Goal: Find specific page/section: Find specific page/section

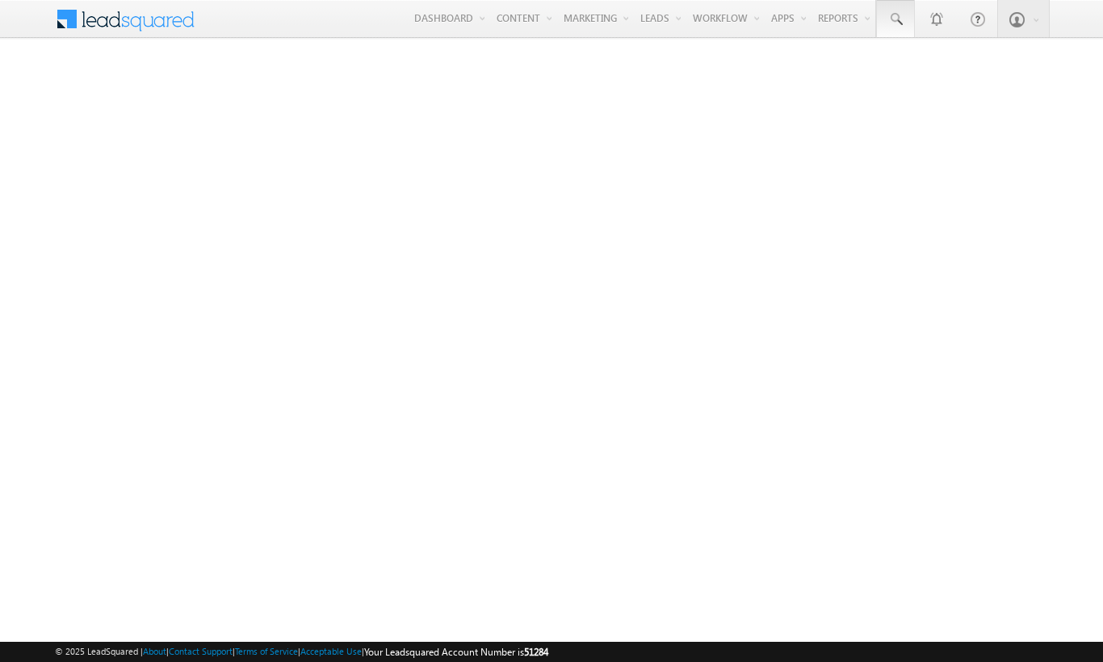
click at [895, 19] on span at bounding box center [896, 19] width 16 height 16
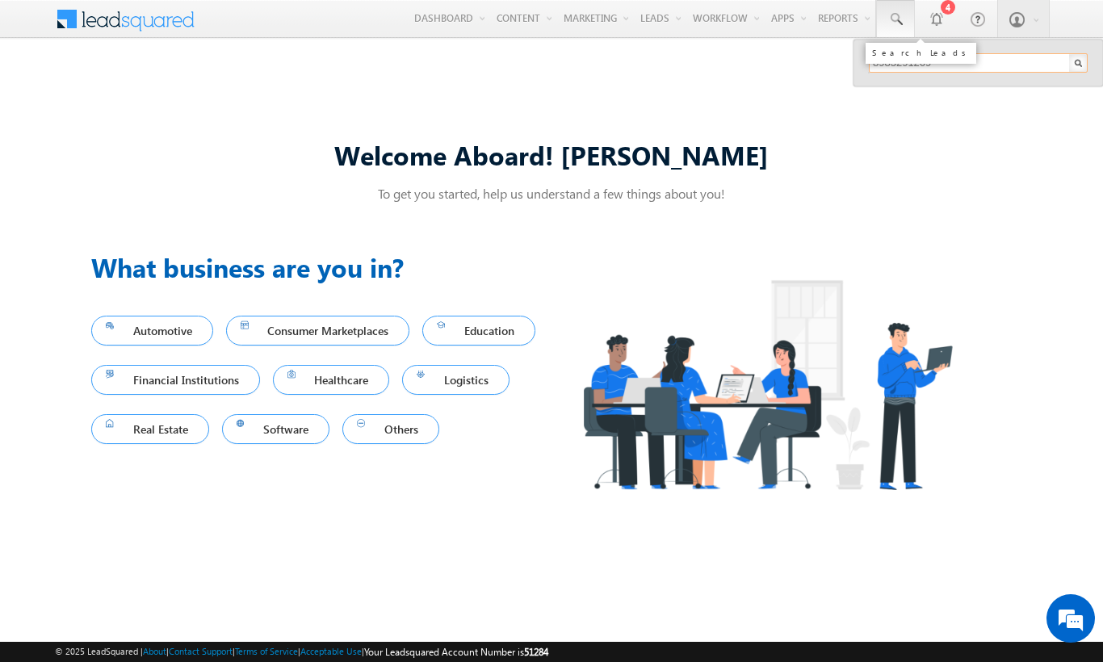
type input "8983291269"
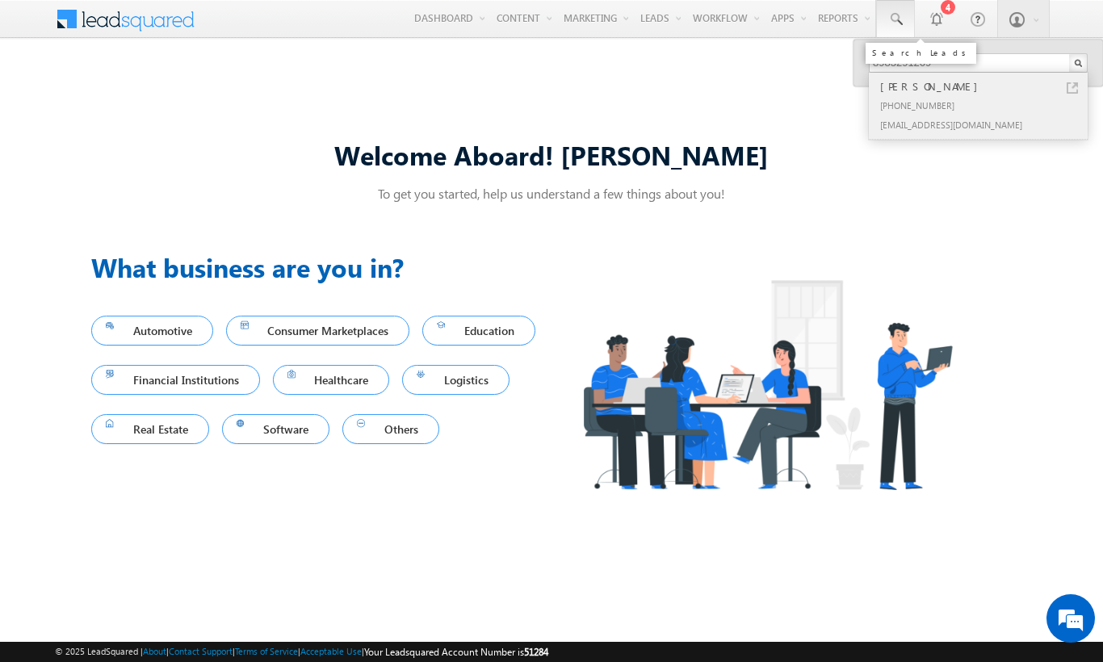
click at [985, 86] on div "[PERSON_NAME]" at bounding box center [985, 87] width 216 height 18
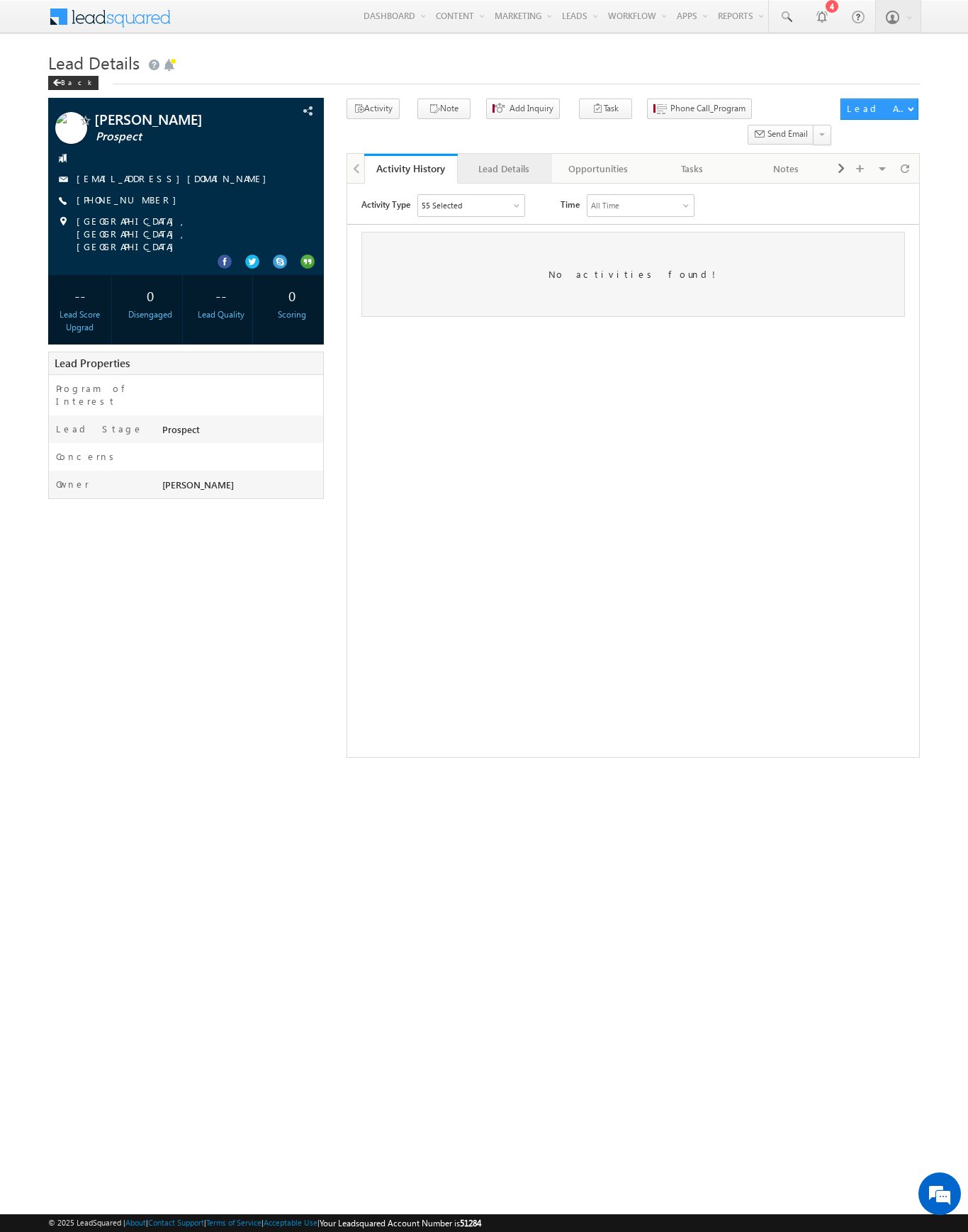
click at [504, 161] on div "Lead Details" at bounding box center [504, 168] width 69 height 17
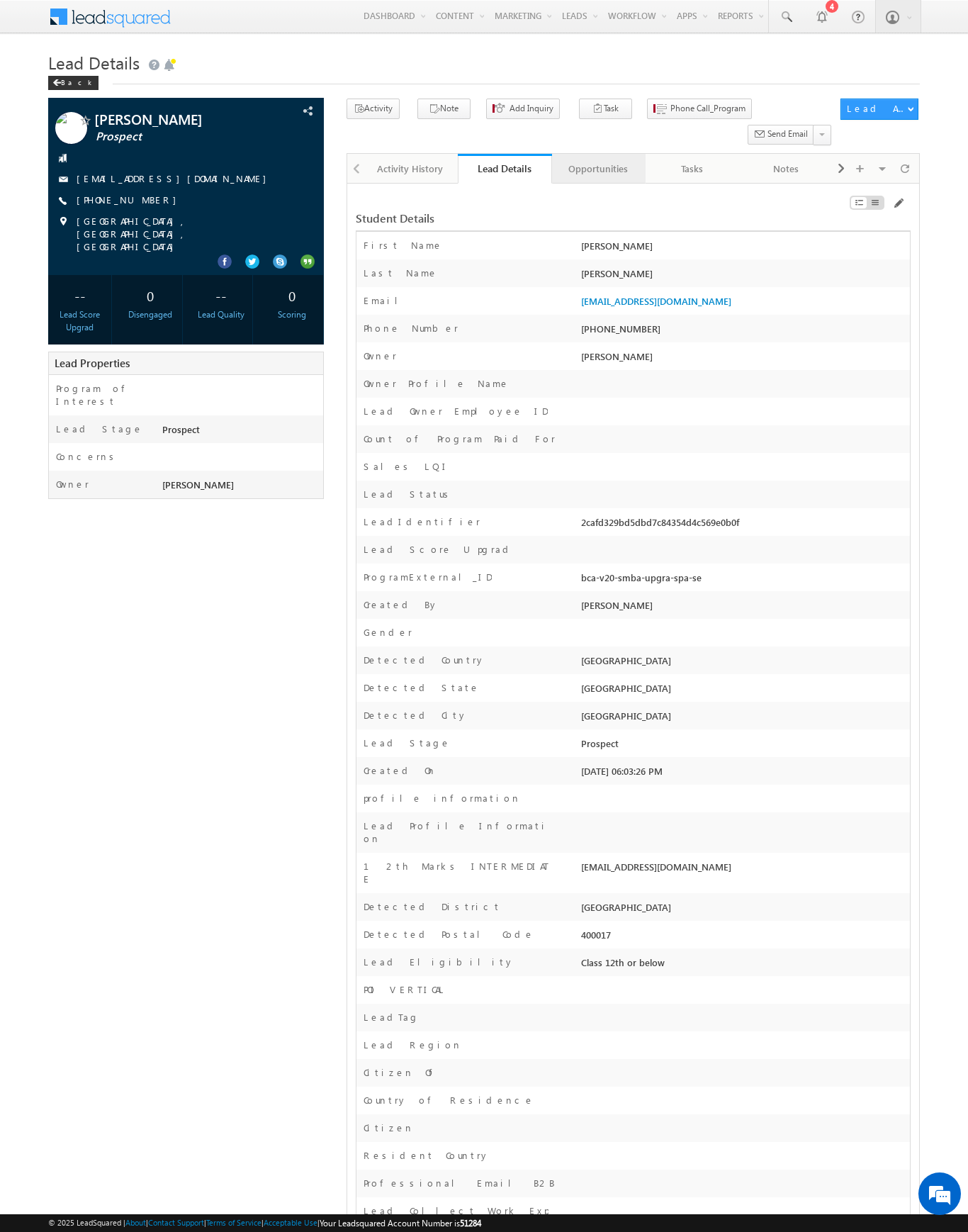
click at [598, 161] on div "Opportunities" at bounding box center [598, 168] width 69 height 17
